Goal: Check status: Check status

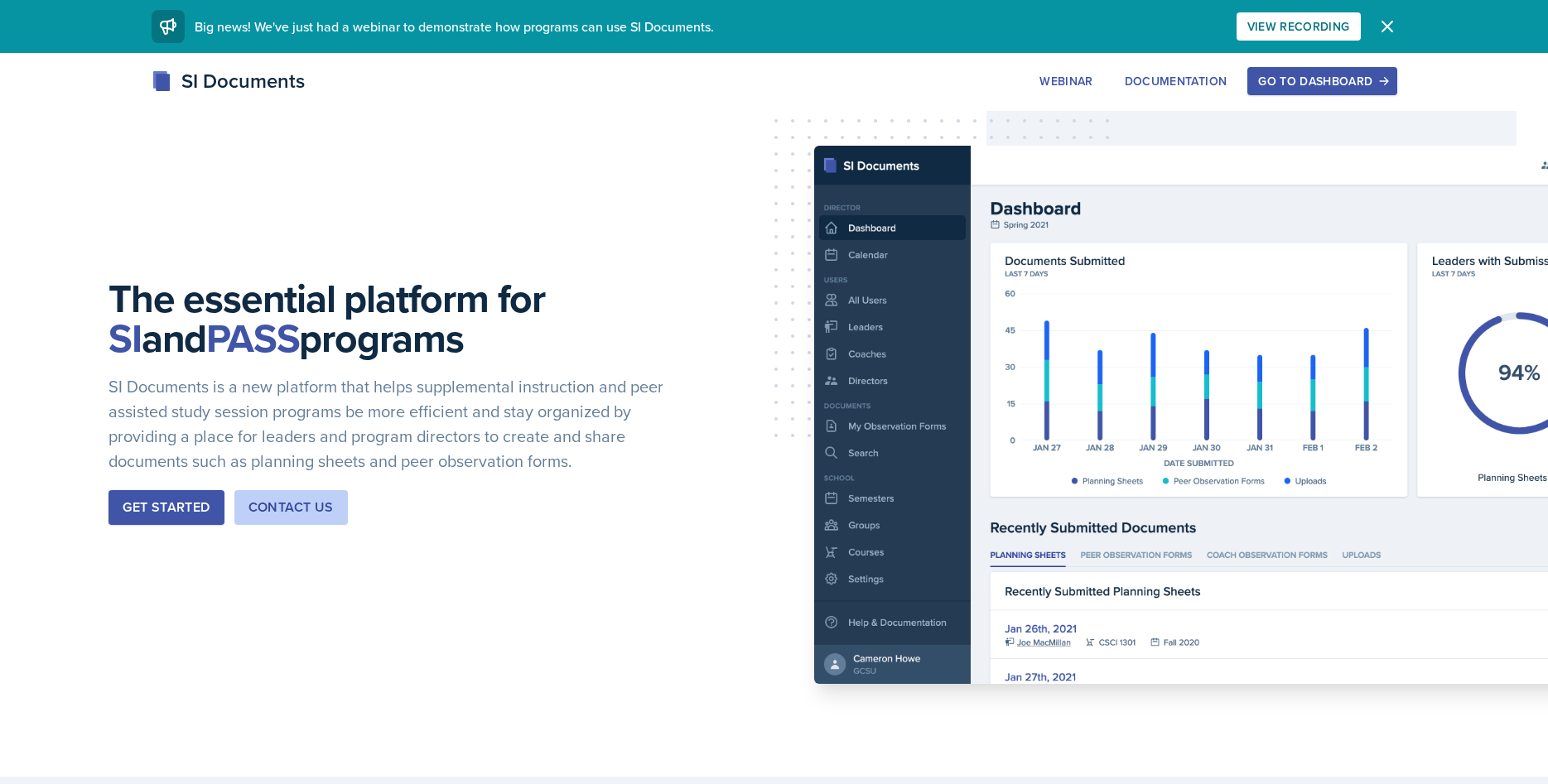
click at [1304, 86] on div "Go to Dashboard" at bounding box center [1321, 81] width 127 height 14
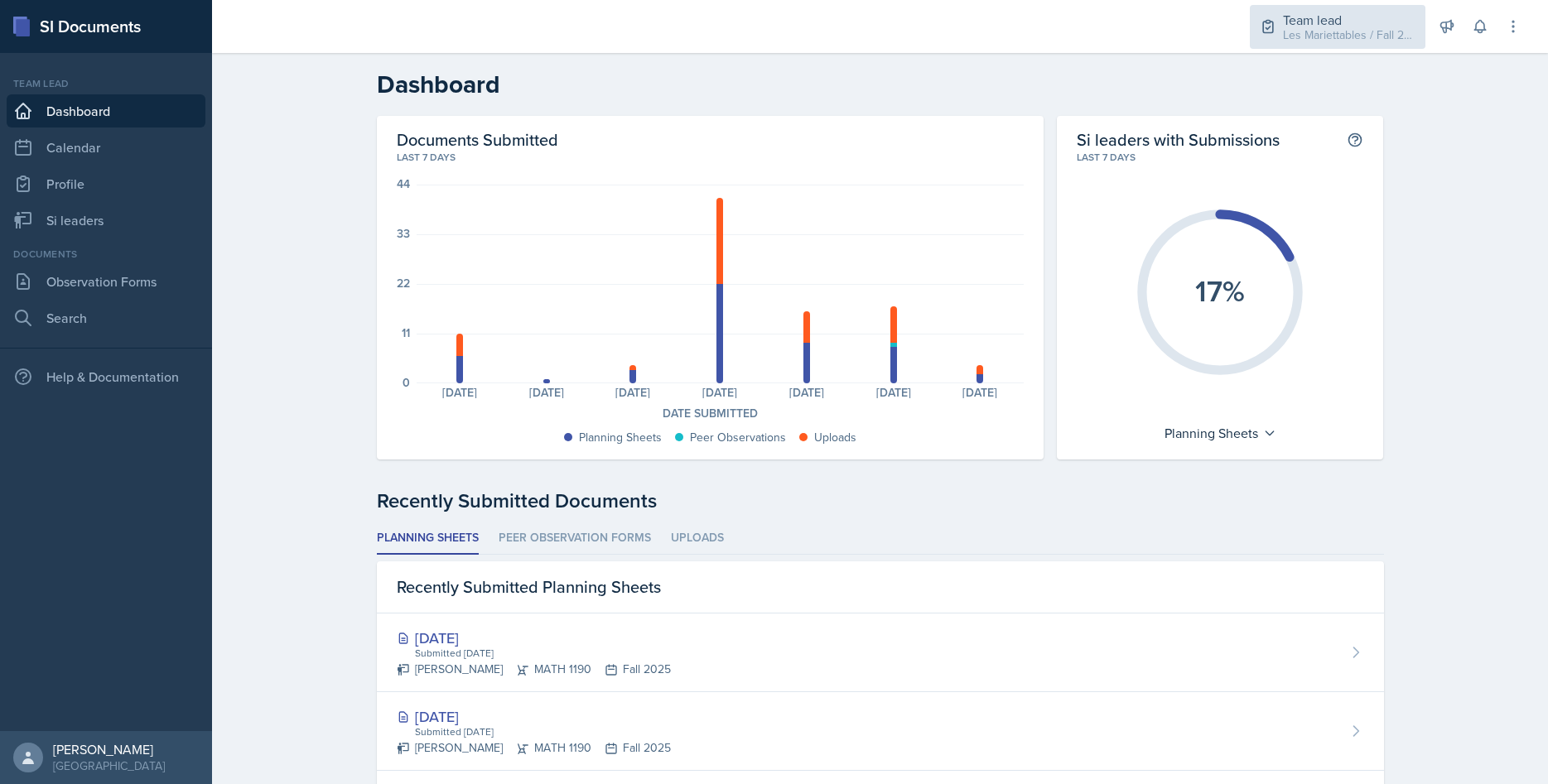
click at [1312, 9] on div "Team lead Les Mariettables / Fall 2025" at bounding box center [1338, 26] width 176 height 44
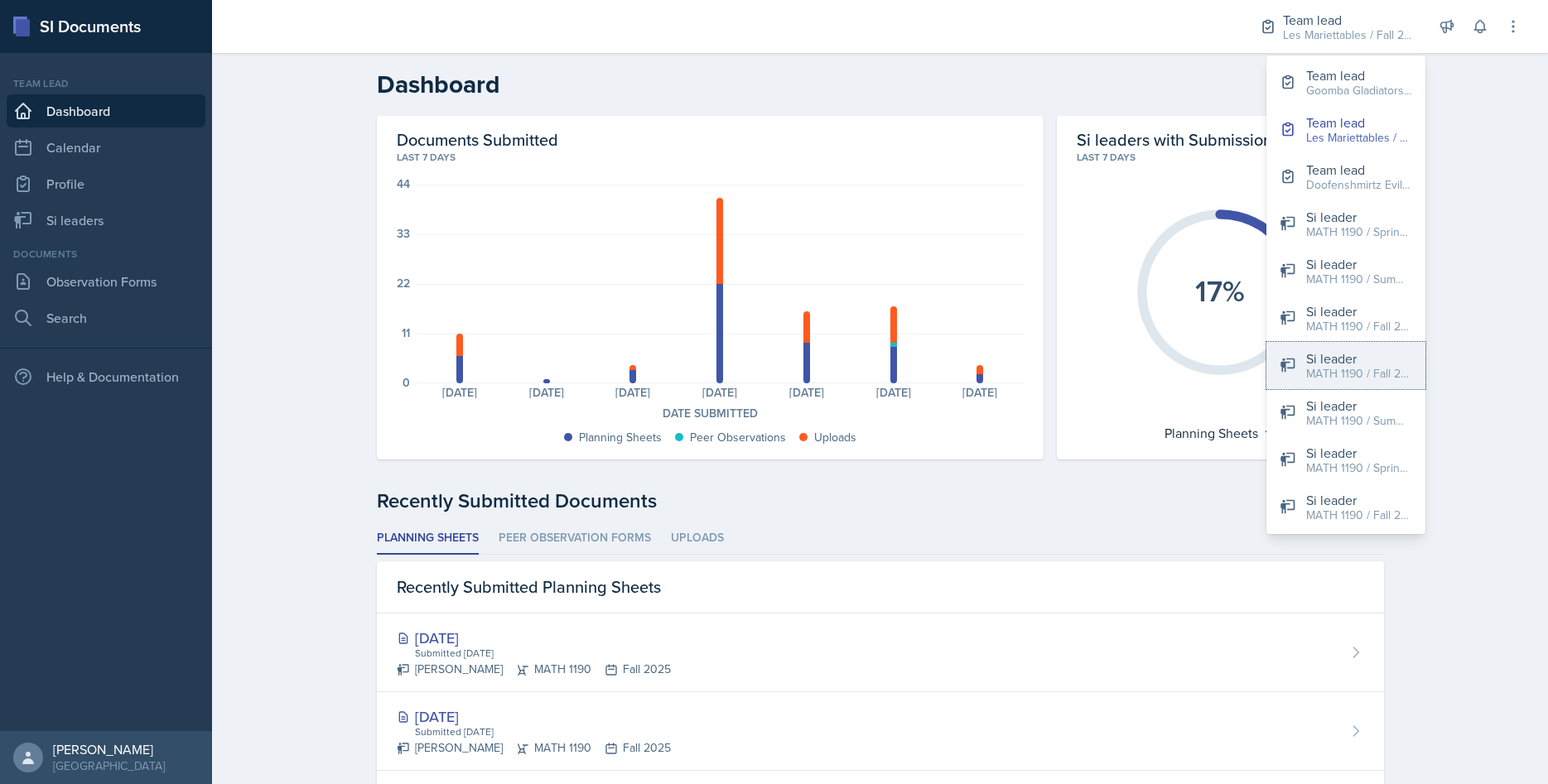
click at [1358, 357] on div "Si leader" at bounding box center [1359, 358] width 106 height 20
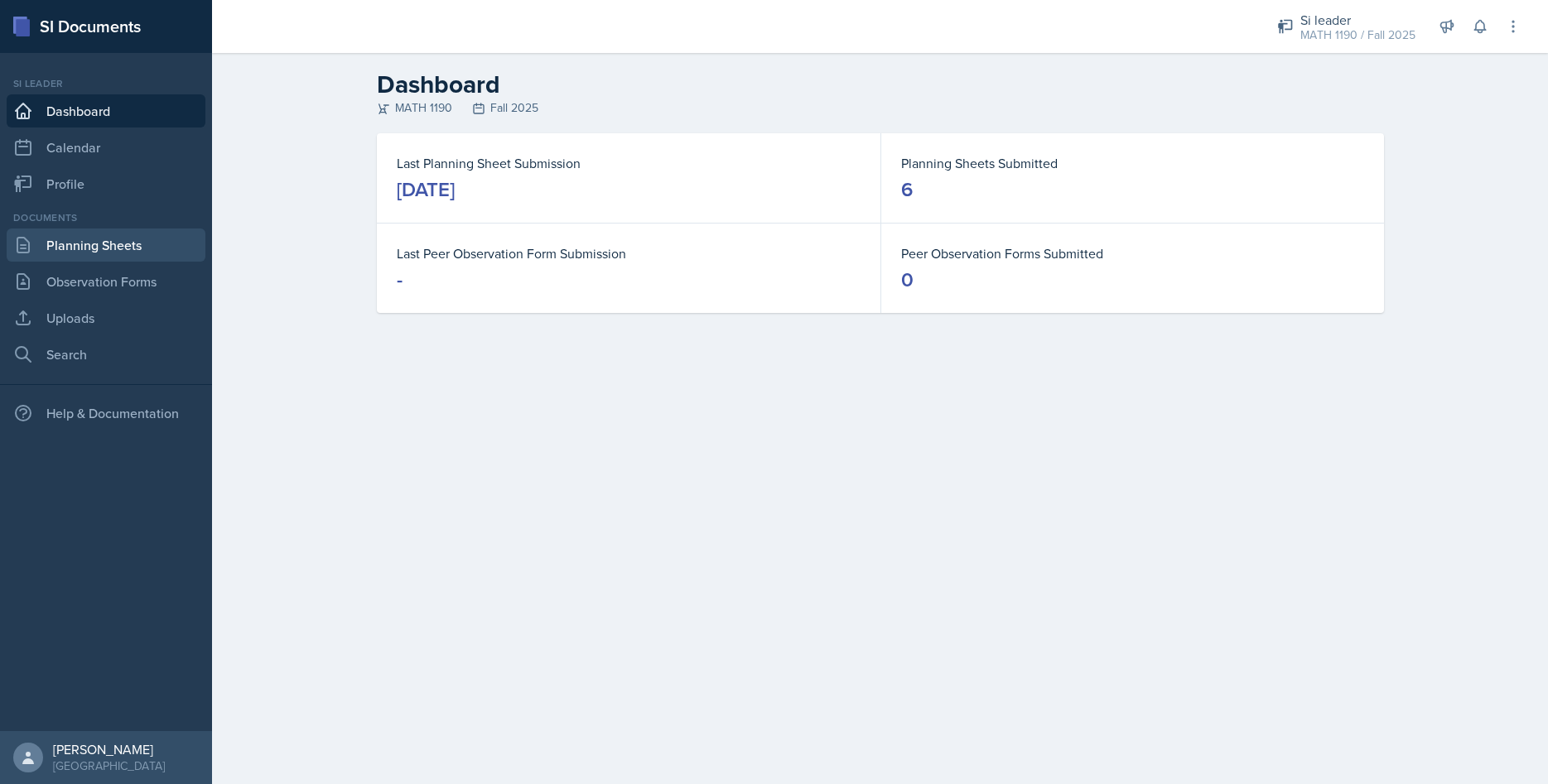
click at [134, 247] on link "Planning Sheets" at bounding box center [106, 245] width 199 height 33
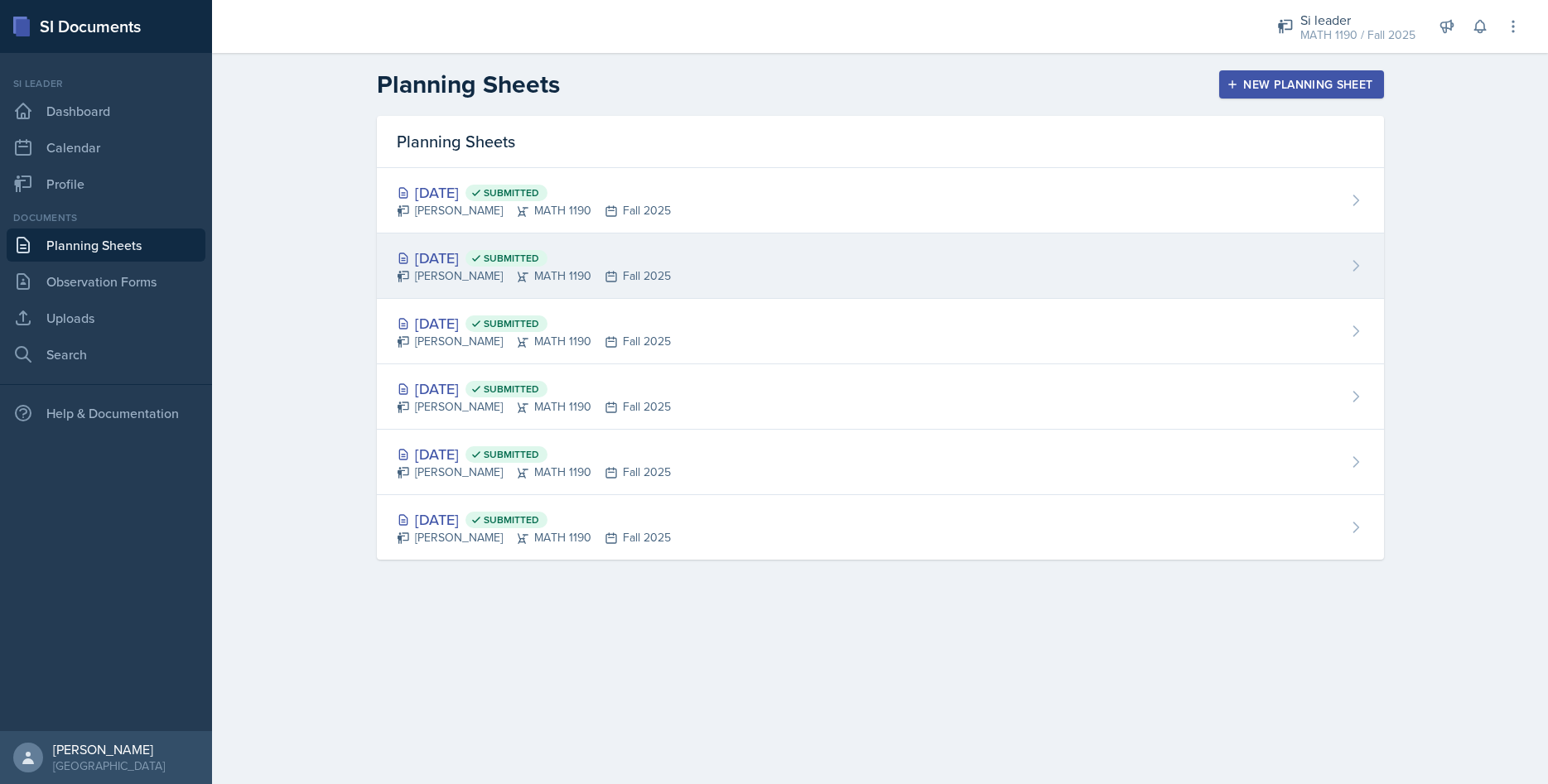
click at [451, 258] on div "[DATE] Submitted" at bounding box center [533, 258] width 274 height 22
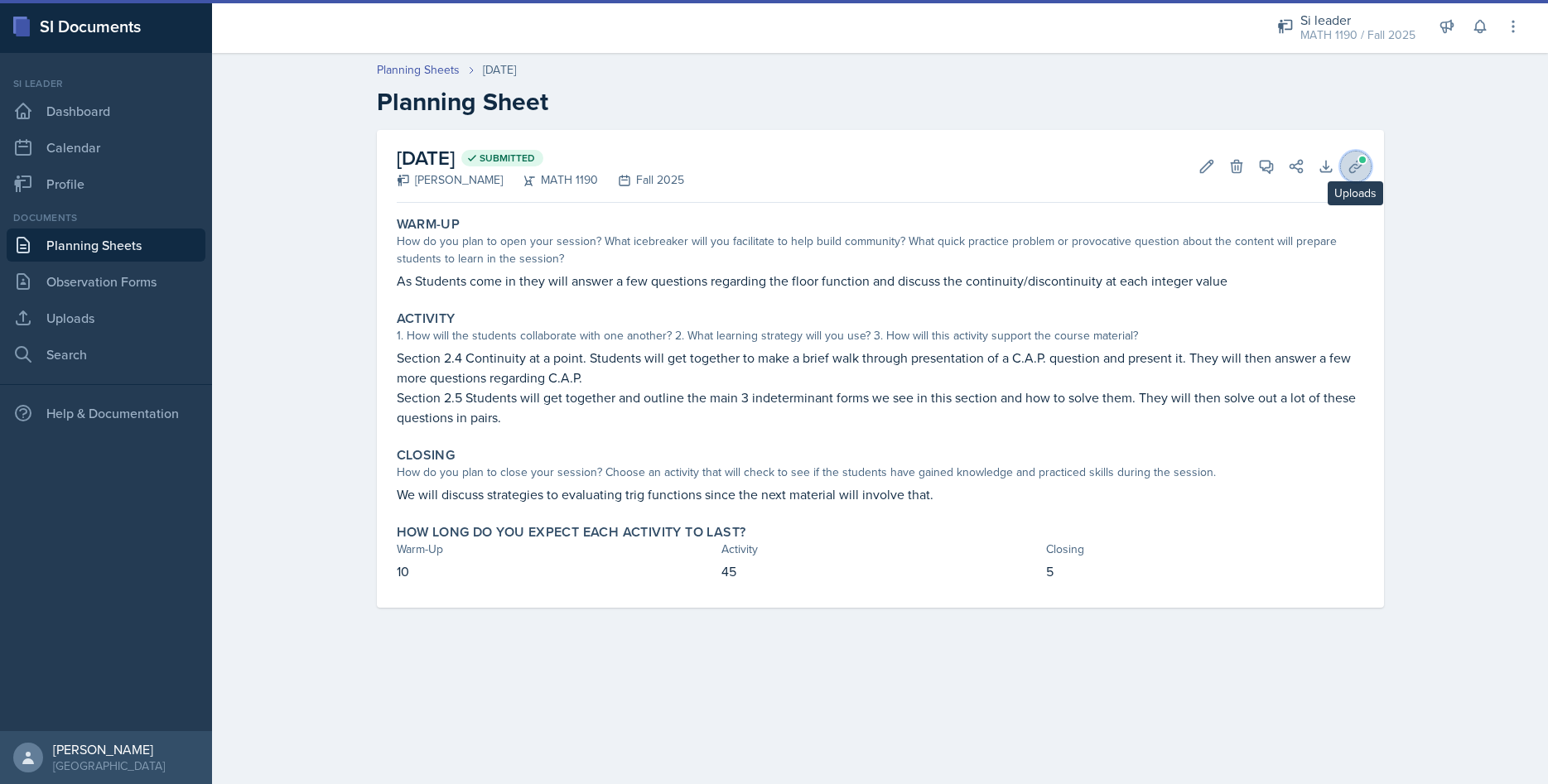
click at [1356, 160] on icon at bounding box center [1355, 166] width 16 height 16
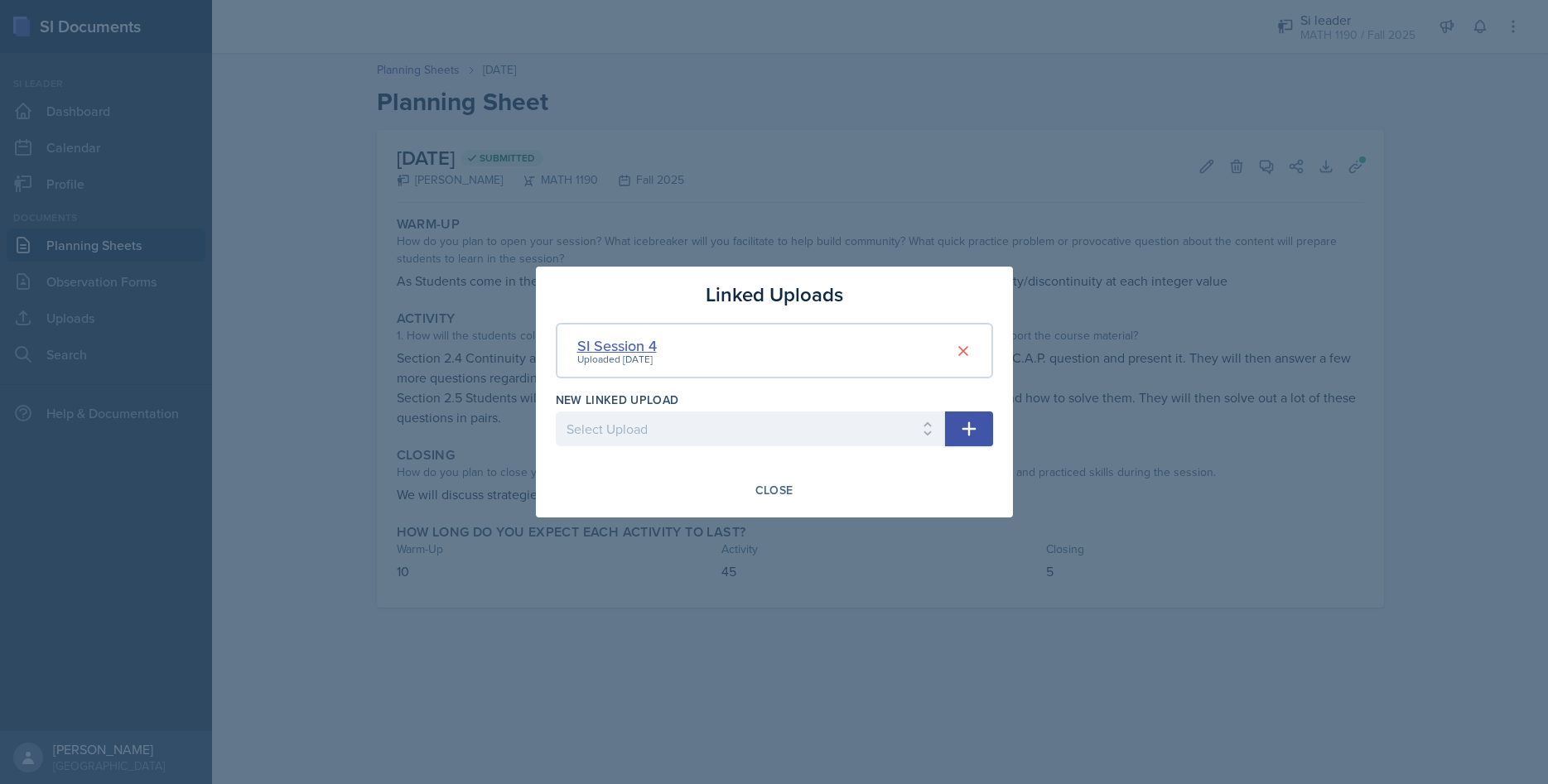
click at [607, 336] on div "SI Session 4" at bounding box center [616, 346] width 79 height 22
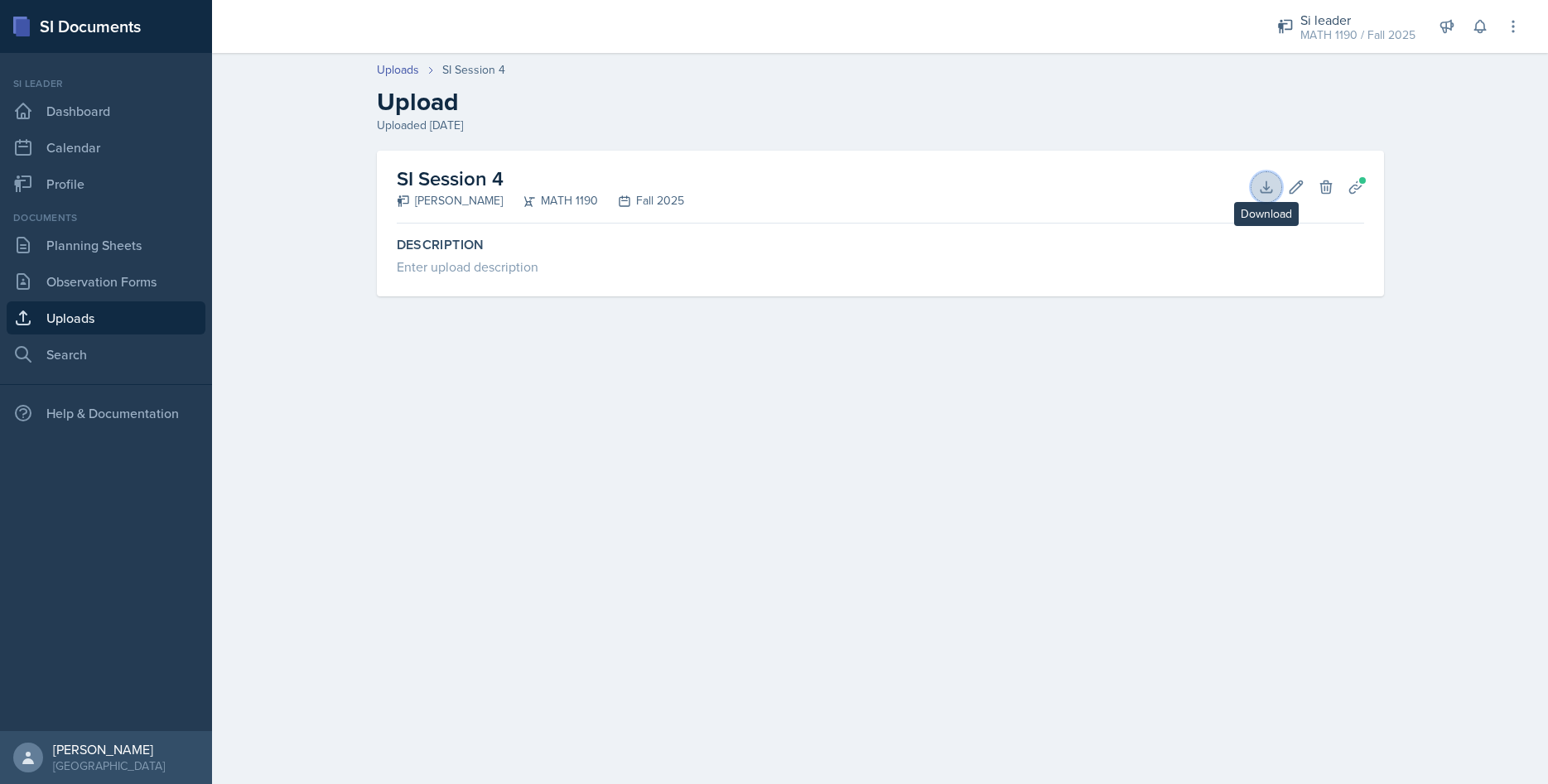
click at [1260, 183] on icon at bounding box center [1266, 187] width 16 height 16
click at [1261, 184] on icon at bounding box center [1266, 187] width 16 height 16
